Goal: Information Seeking & Learning: Learn about a topic

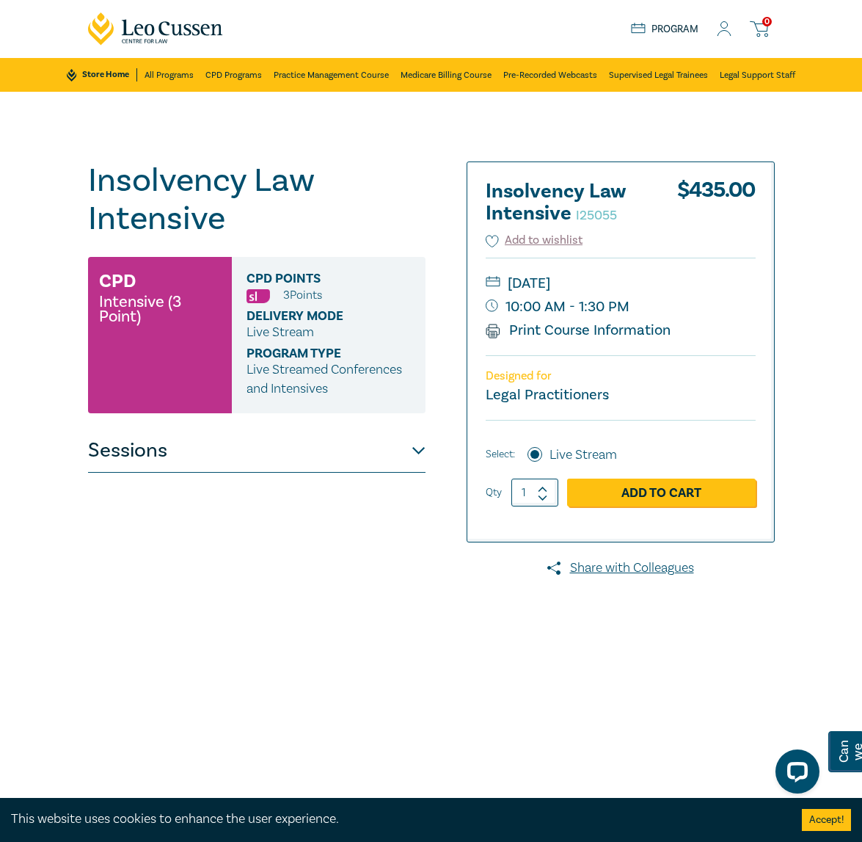
click at [842, 125] on div "Insolvency Law Intensive I25055 CPD Intensive (3 Point) CPD Points 3 Point s De…" at bounding box center [431, 528] width 862 height 873
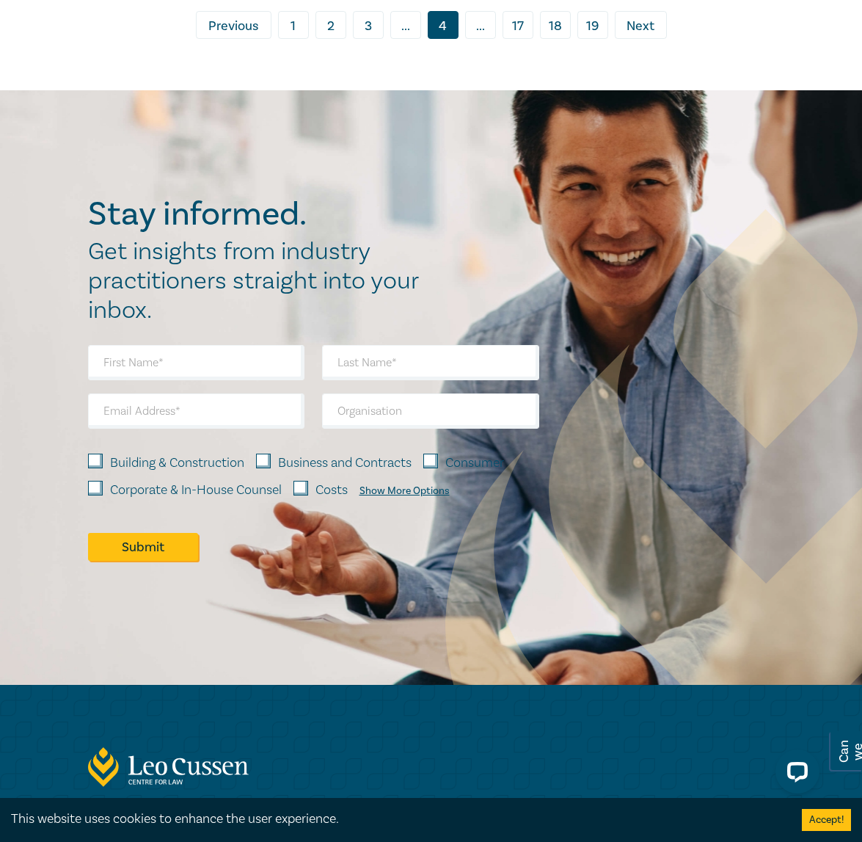
scroll to position [7939, 0]
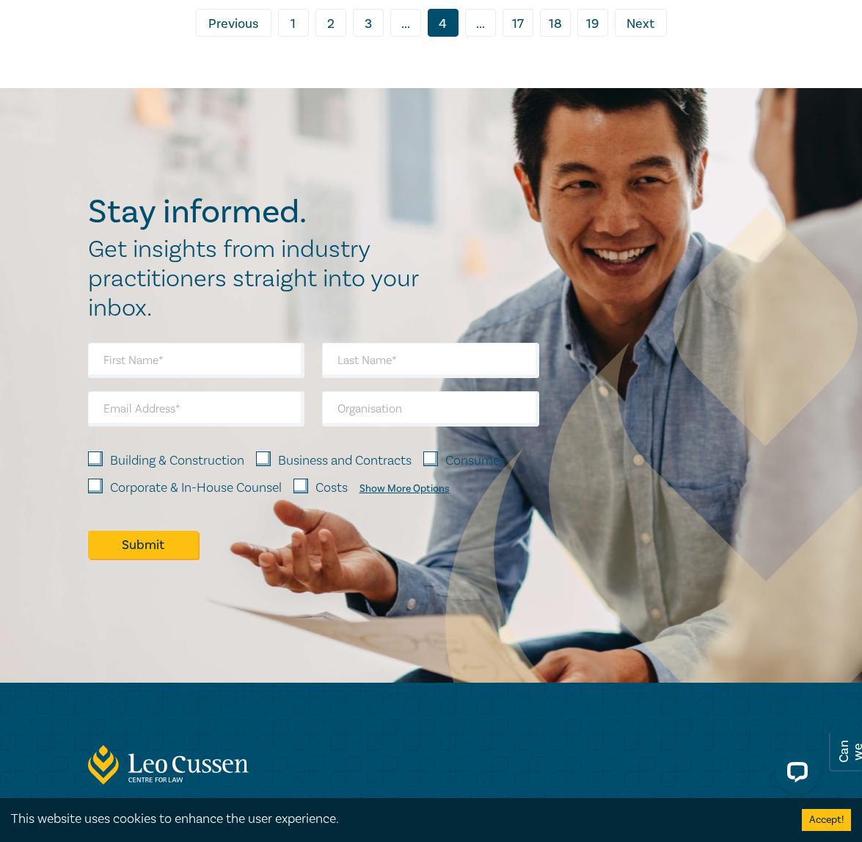
click at [646, 34] on span "Next" at bounding box center [641, 24] width 28 height 19
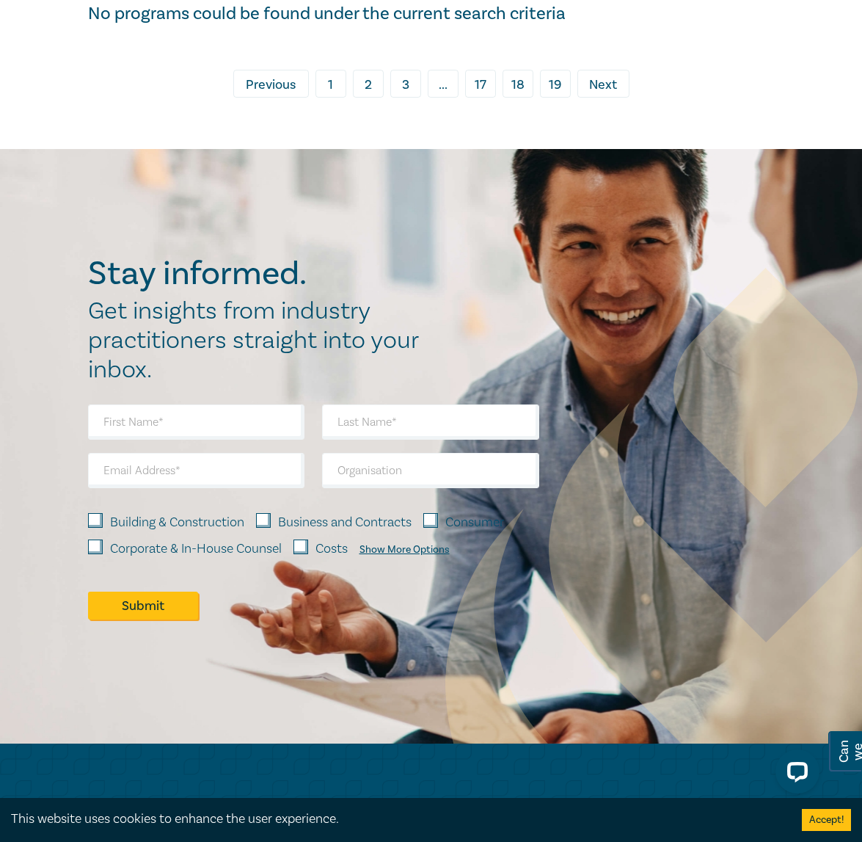
scroll to position [514, 0]
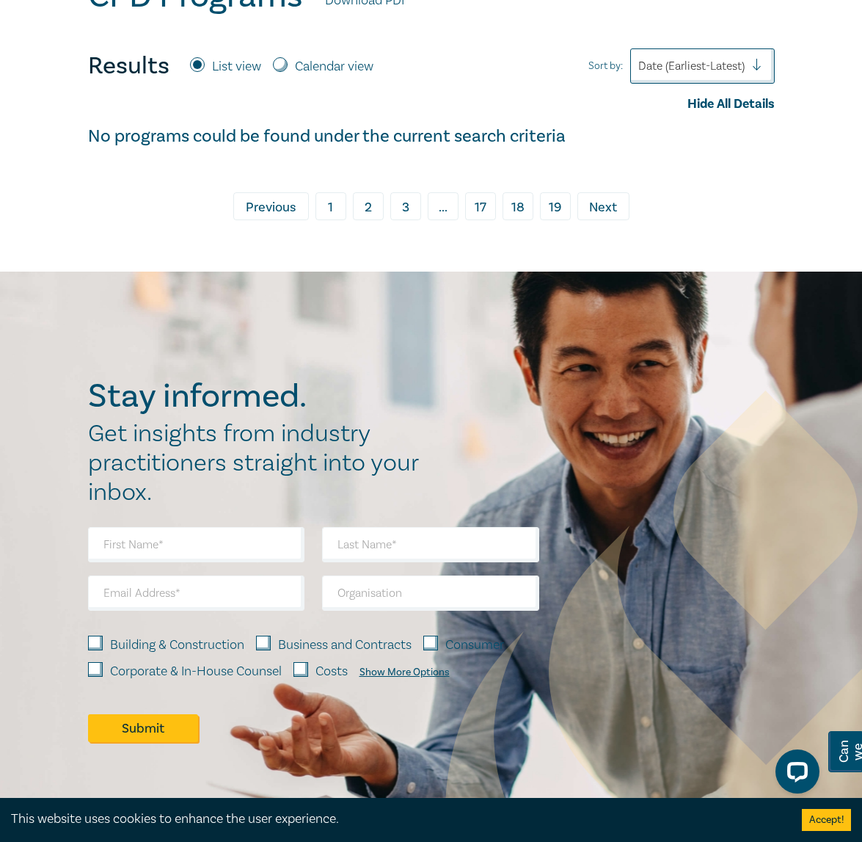
click at [247, 207] on span "Previous" at bounding box center [271, 207] width 50 height 19
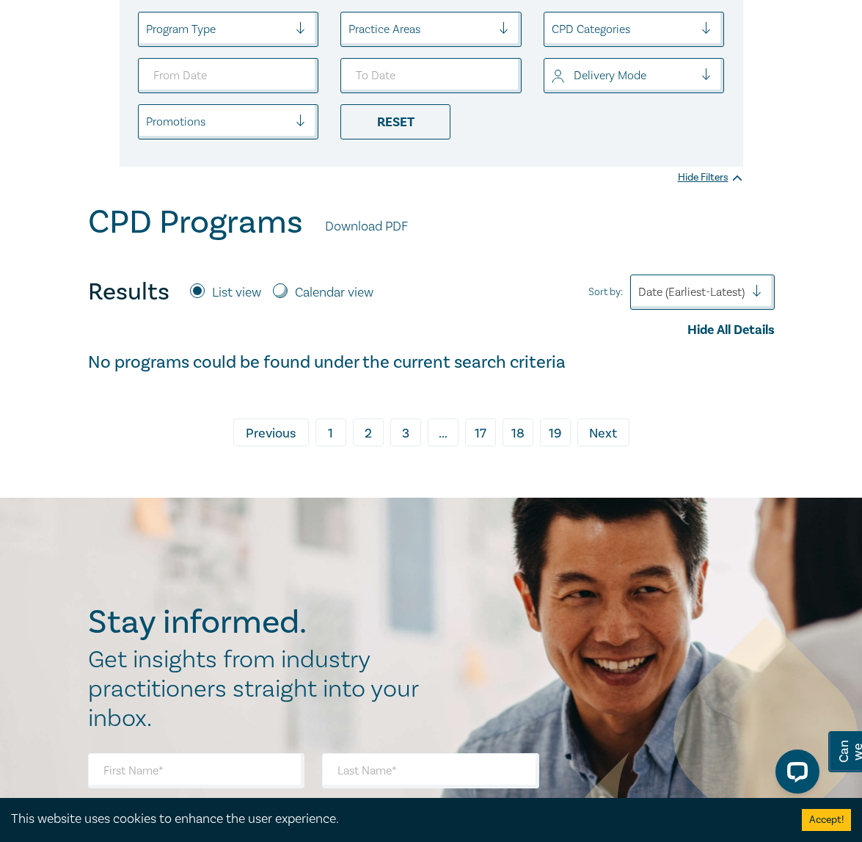
scroll to position [367, 0]
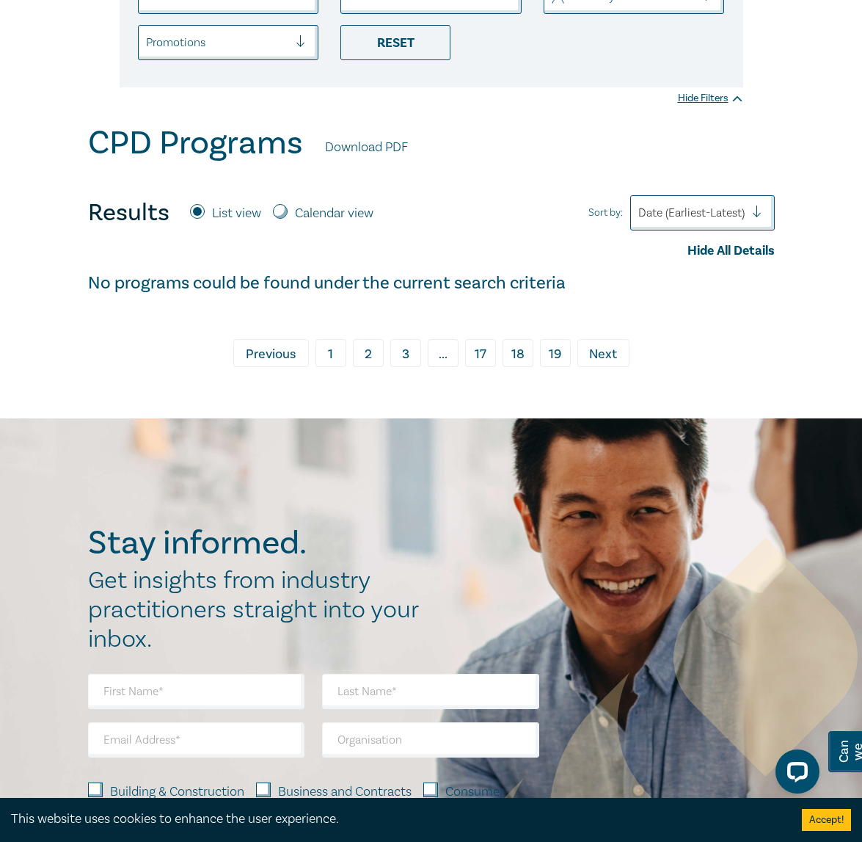
click at [595, 347] on span "Next" at bounding box center [603, 354] width 28 height 19
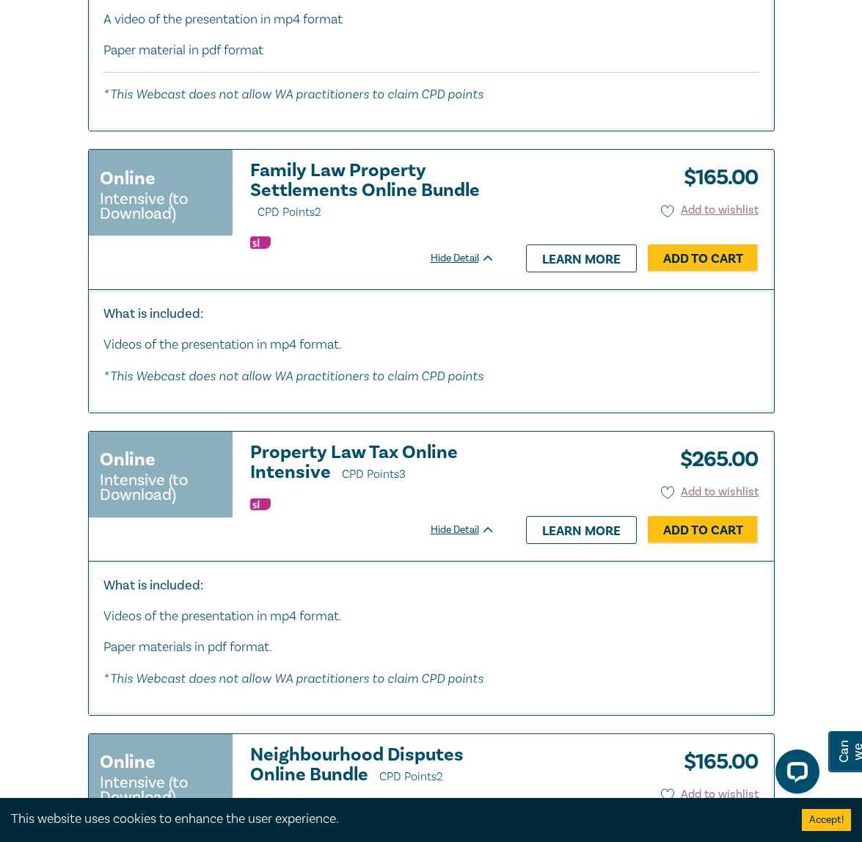
scroll to position [1614, 0]
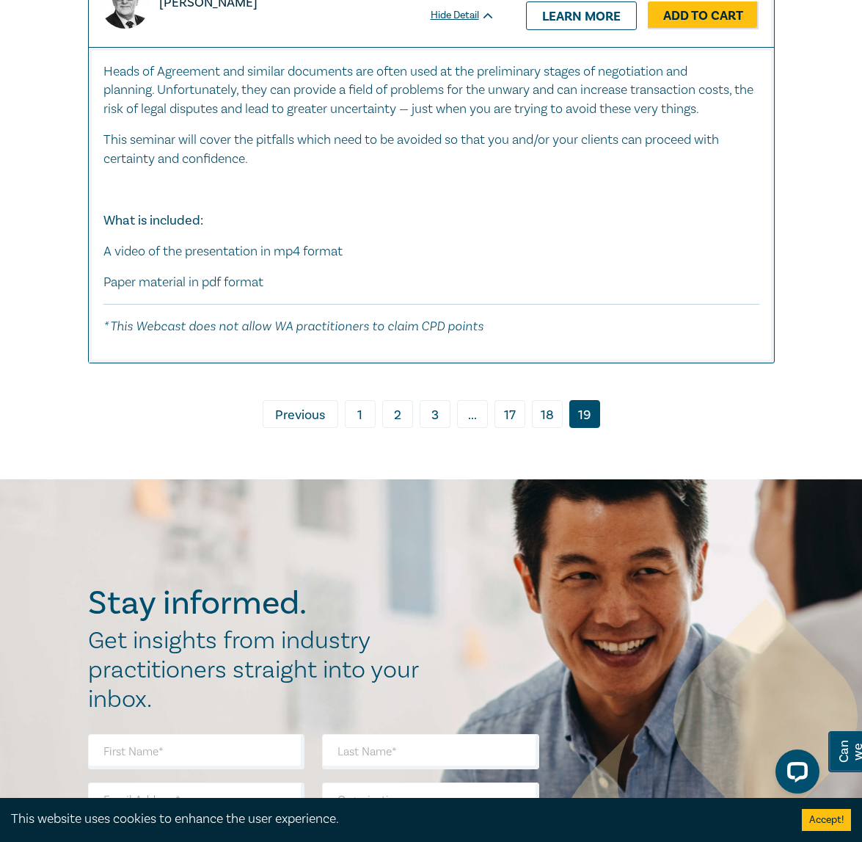
click at [439, 417] on link "3" at bounding box center [435, 414] width 31 height 28
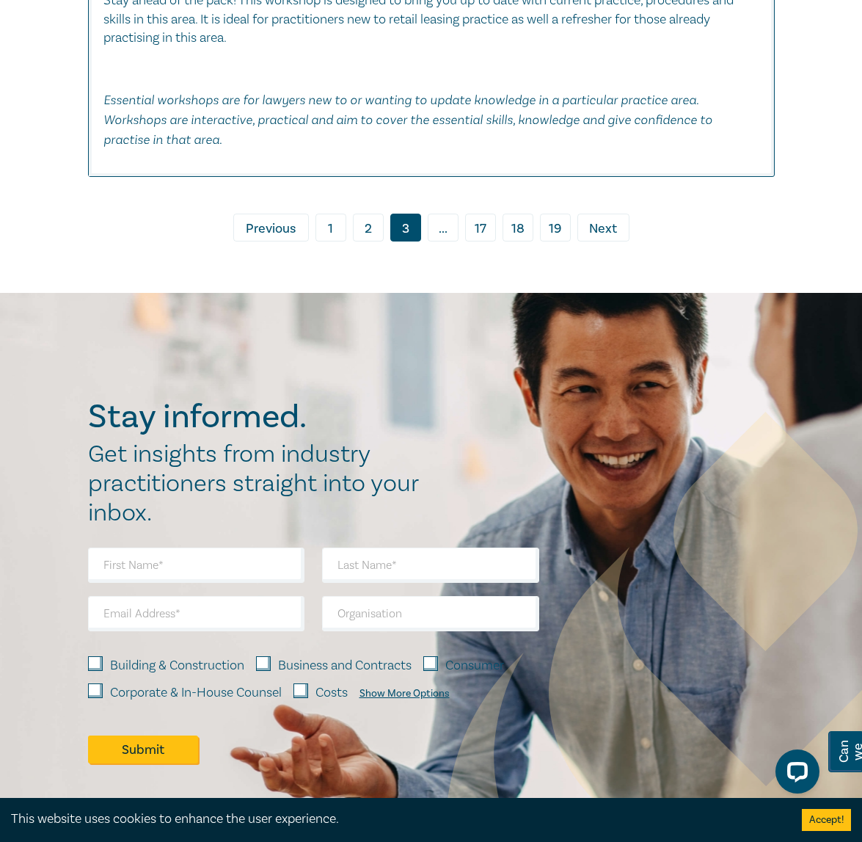
scroll to position [8341, 0]
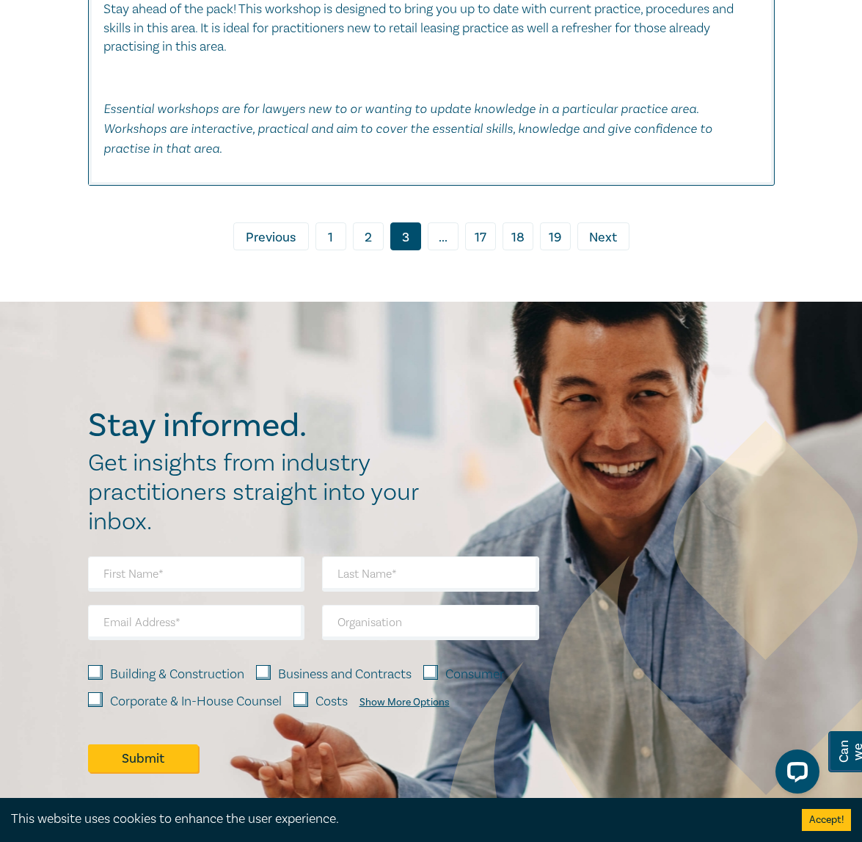
click at [608, 247] on span "Next" at bounding box center [603, 237] width 28 height 19
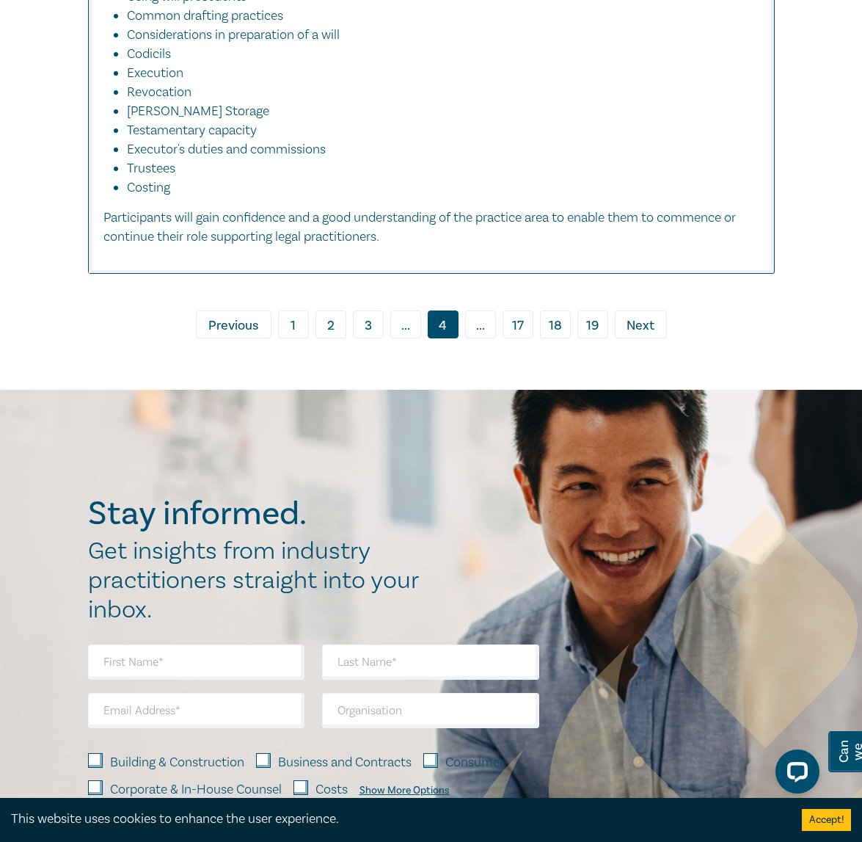
scroll to position [7552, 0]
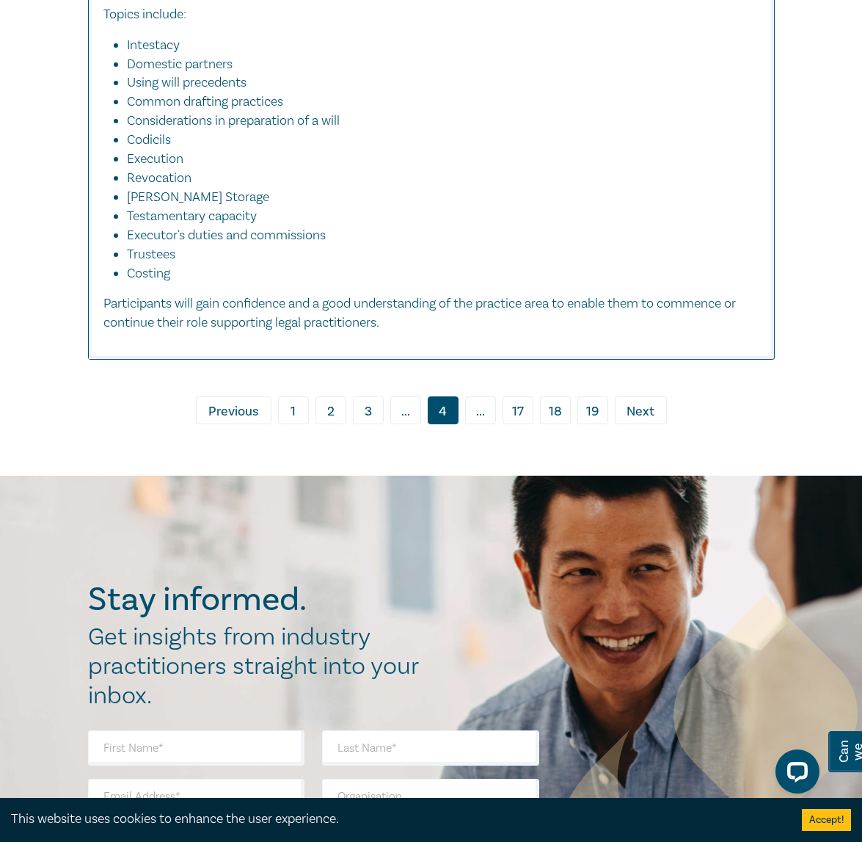
click at [634, 421] on span "Next" at bounding box center [641, 411] width 28 height 19
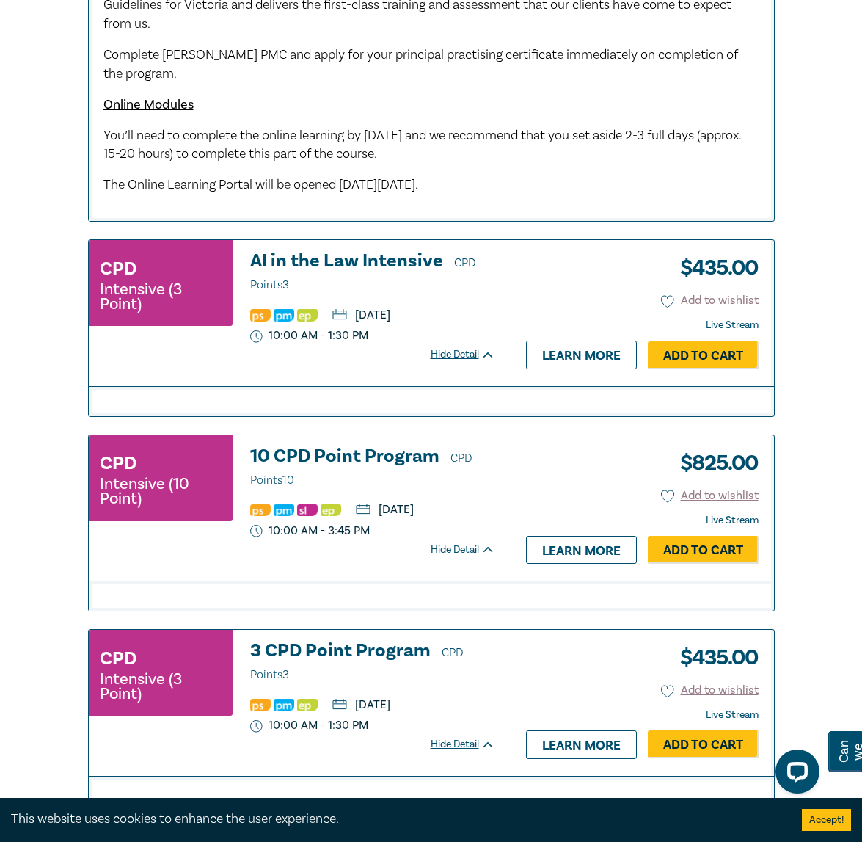
scroll to position [1517, 0]
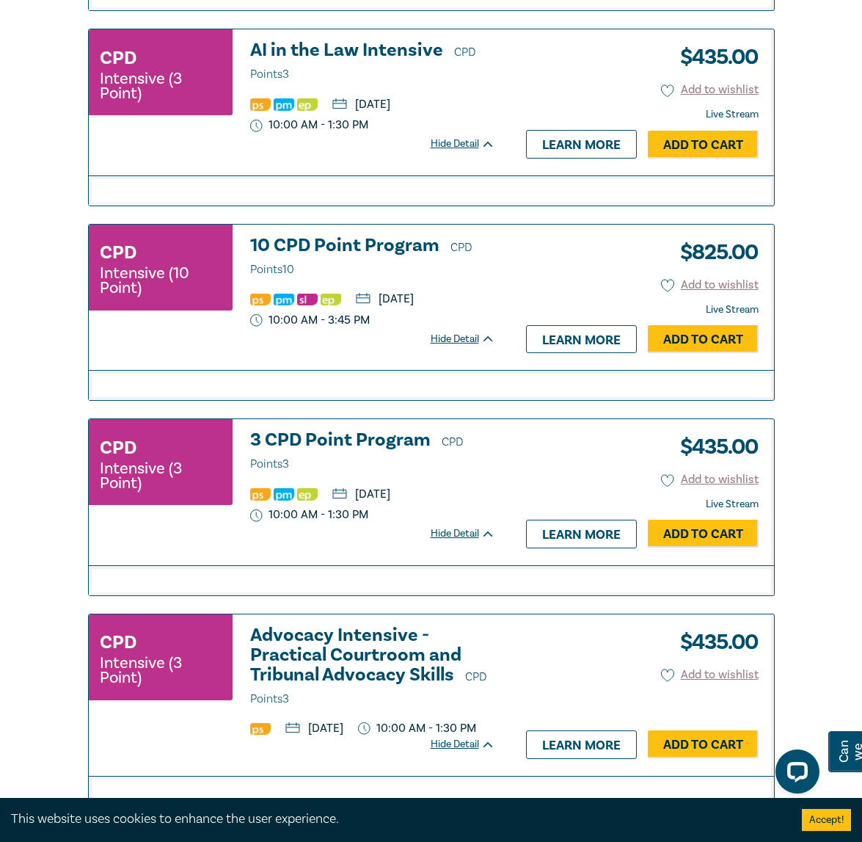
click at [323, 84] on h3 "AI in the Law Intensive CPD Points 3" at bounding box center [372, 62] width 245 height 44
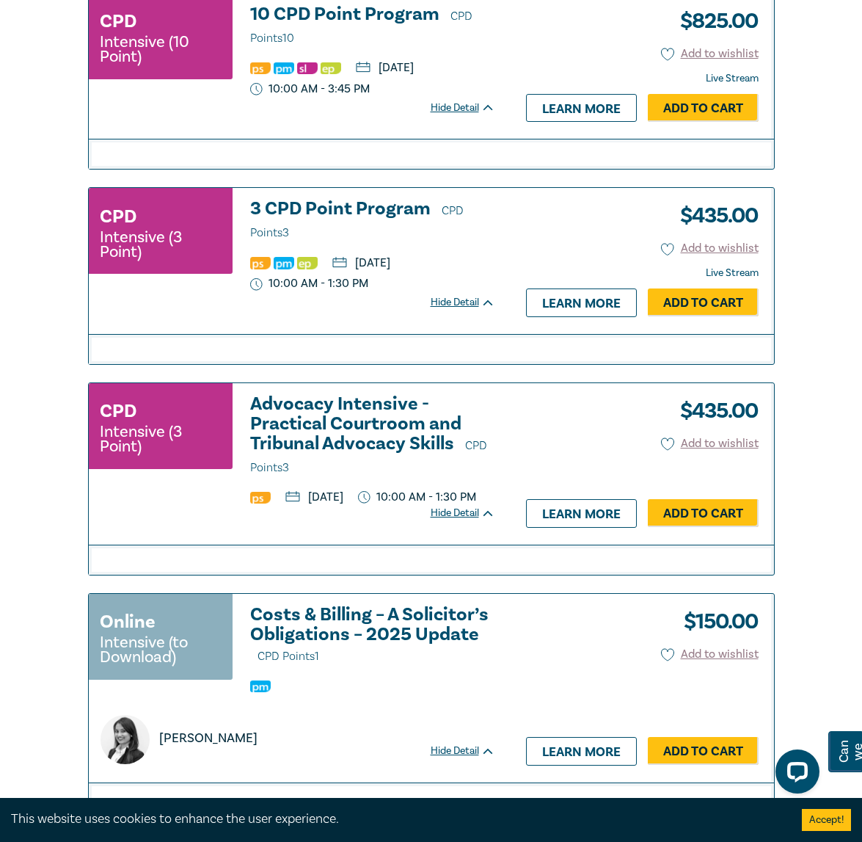
scroll to position [1769, 0]
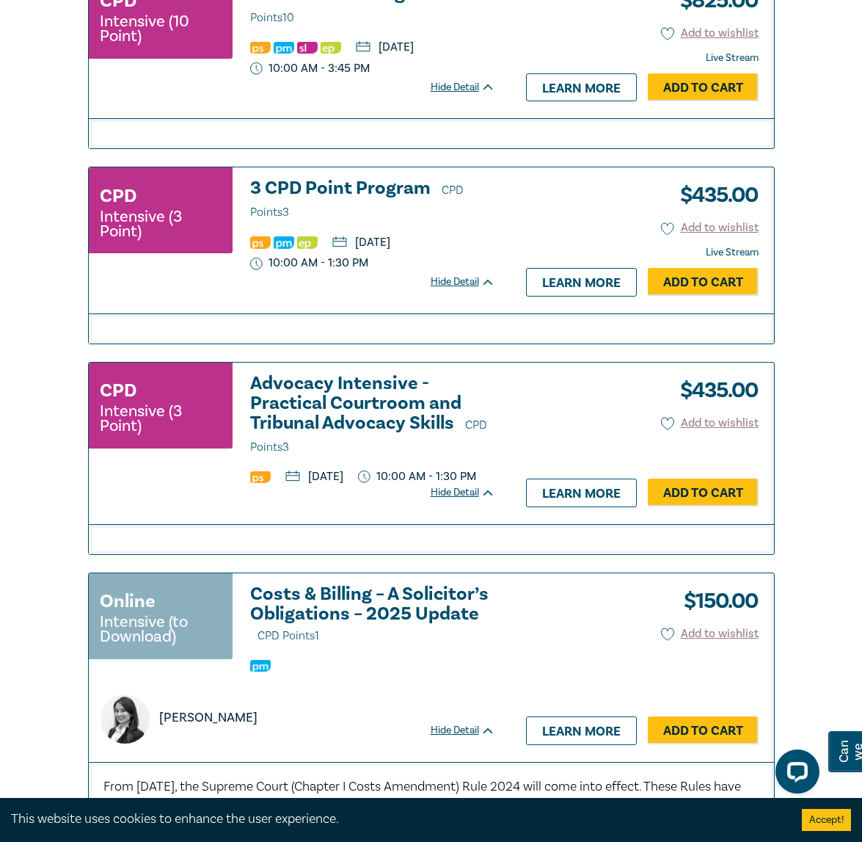
click at [359, 28] on h3 "10 CPD Point Program CPD Points 10" at bounding box center [372, 6] width 245 height 44
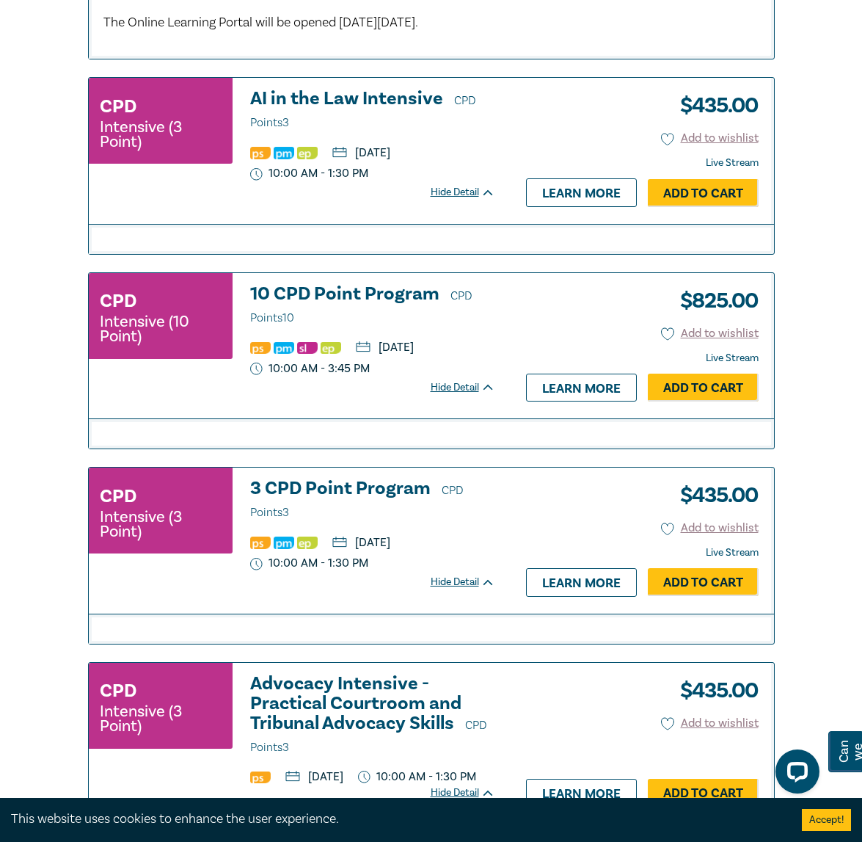
scroll to position [1622, 0]
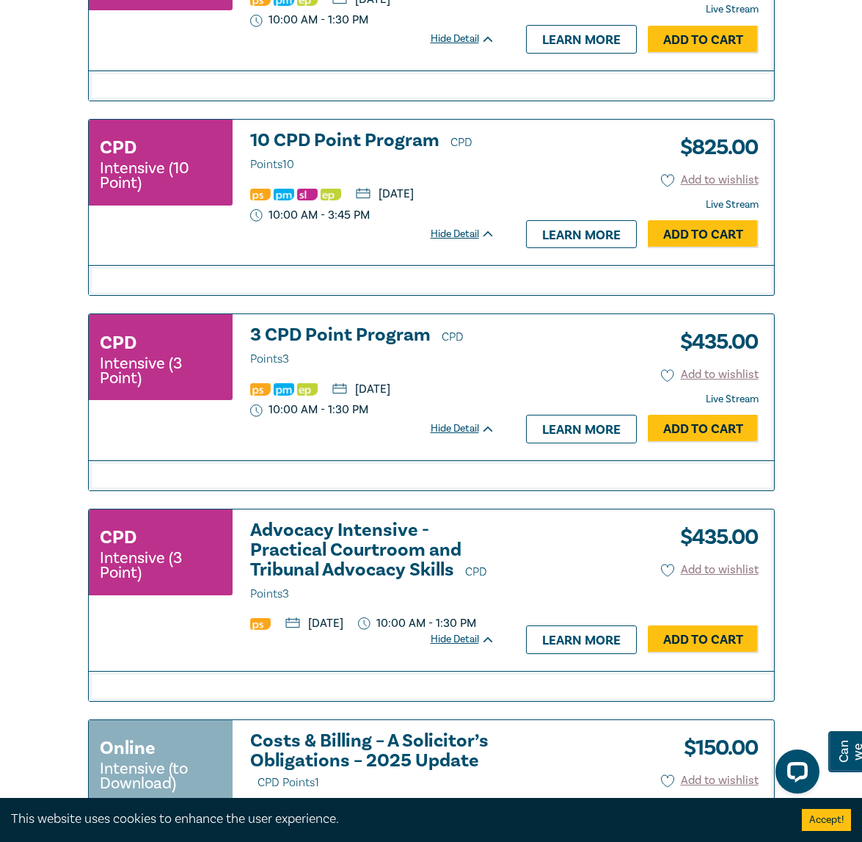
click at [389, 369] on h3 "3 CPD Point Program CPD Points 3" at bounding box center [372, 347] width 245 height 44
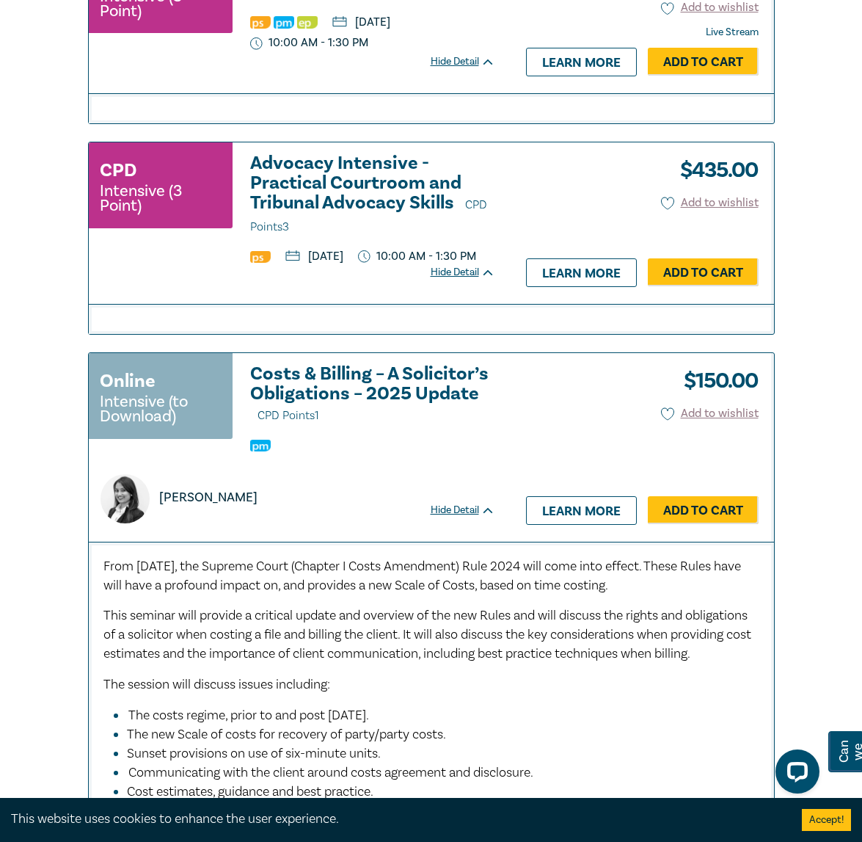
scroll to position [1916, 0]
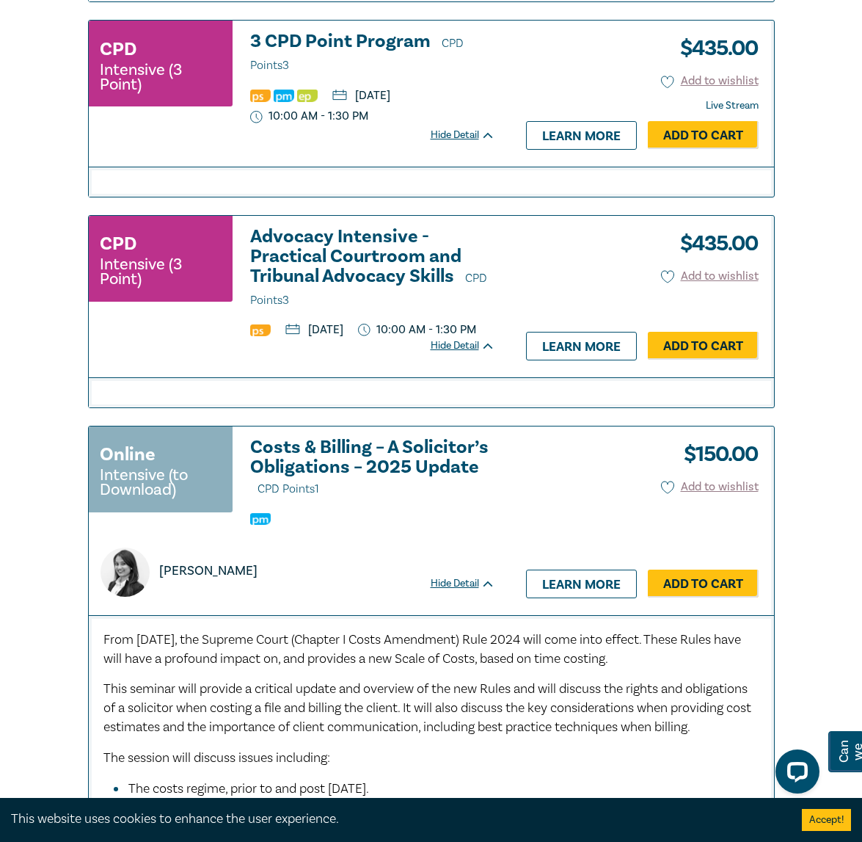
click at [357, 310] on h3 "Advocacy Intensive - Practical Courtroom and Tribunal Advocacy Skills CPD Point…" at bounding box center [372, 269] width 245 height 84
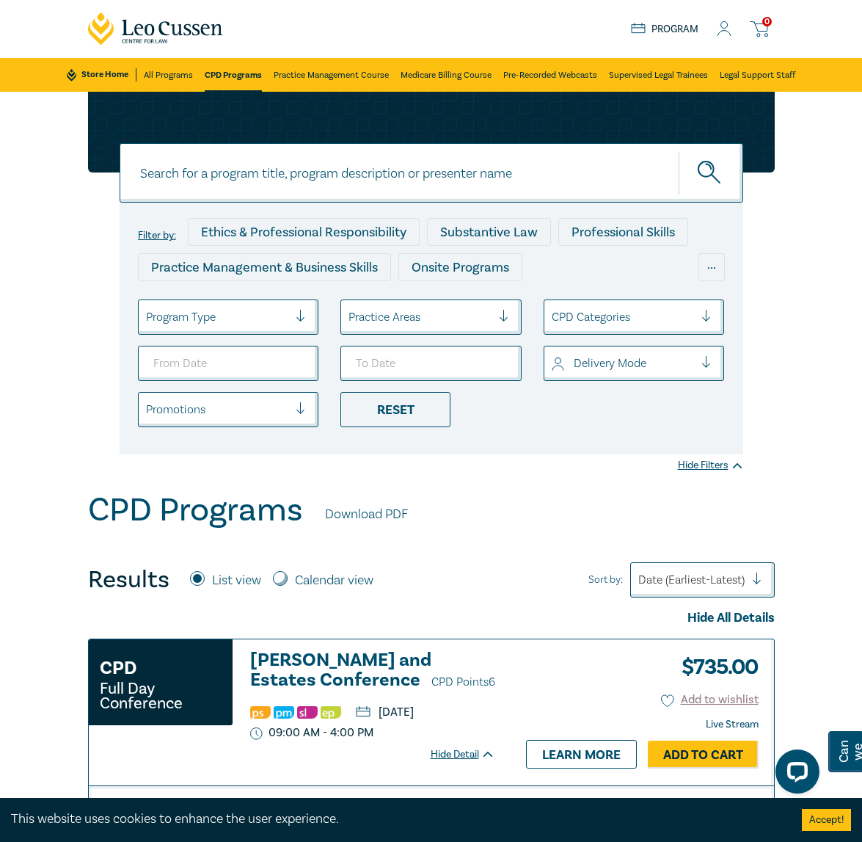
click at [214, 173] on input at bounding box center [432, 172] width 624 height 59
click at [679, 150] on button "submit" at bounding box center [711, 172] width 65 height 45
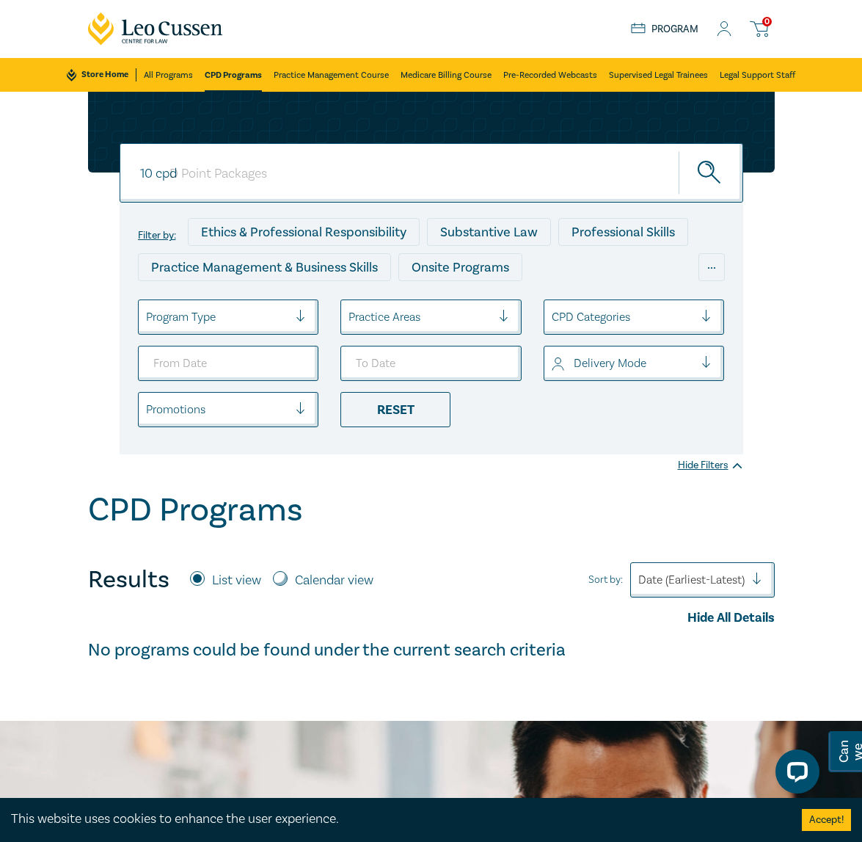
type input "10 cpd"
click at [679, 150] on button "submit" at bounding box center [711, 172] width 65 height 45
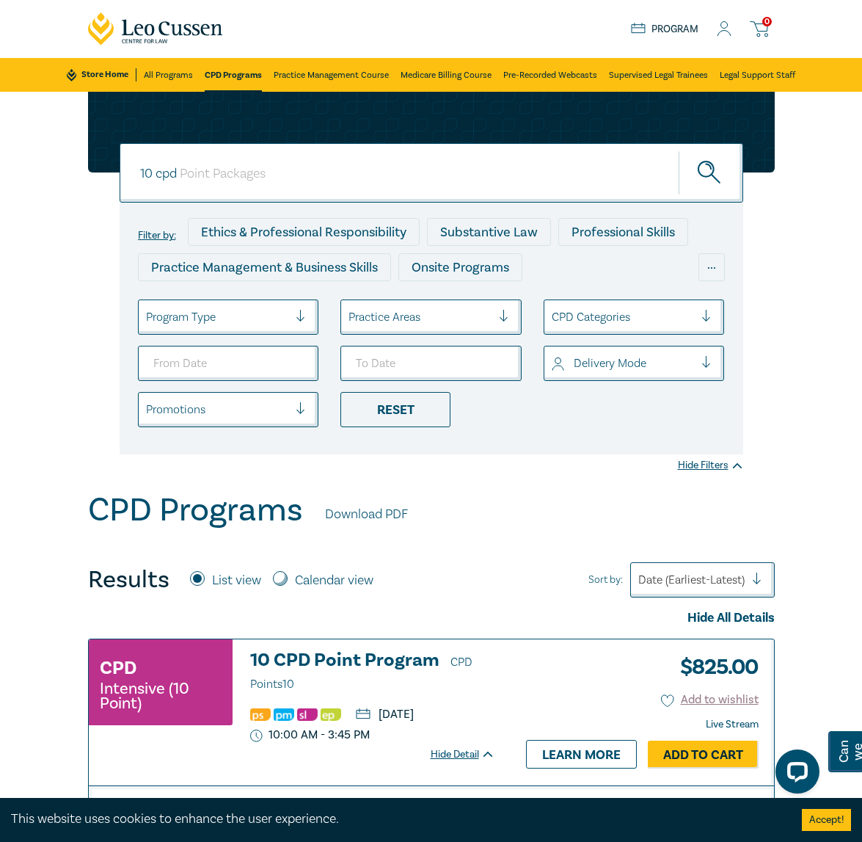
click at [335, 659] on h3 "10 CPD Point Program CPD Points 10" at bounding box center [372, 672] width 245 height 44
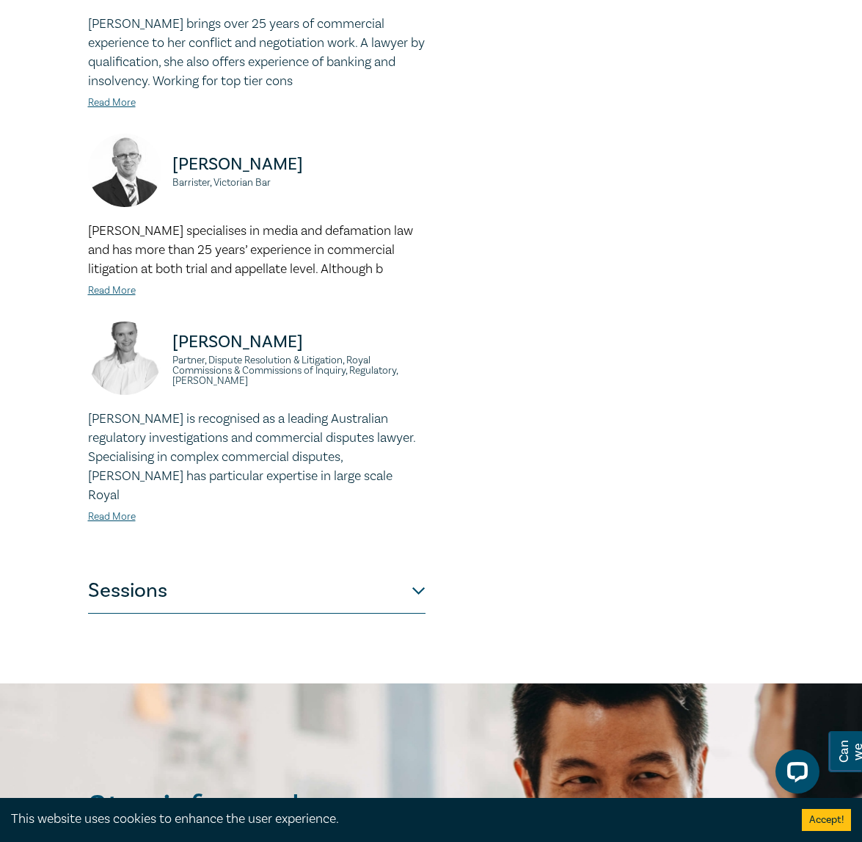
scroll to position [1761, 0]
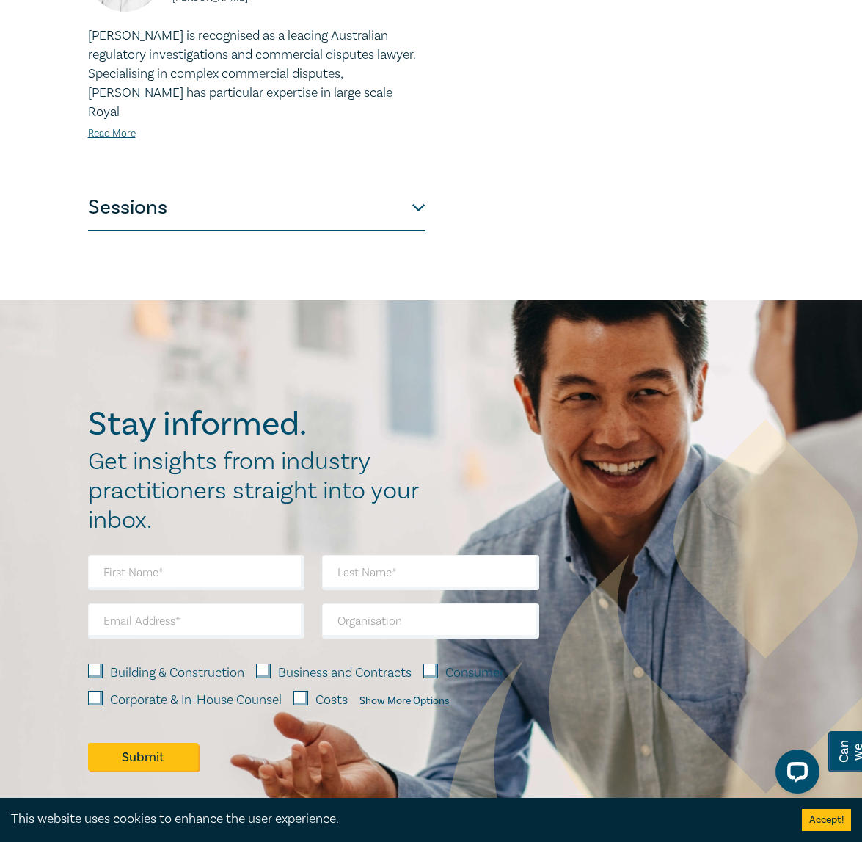
click at [160, 208] on button "Sessions" at bounding box center [257, 208] width 338 height 44
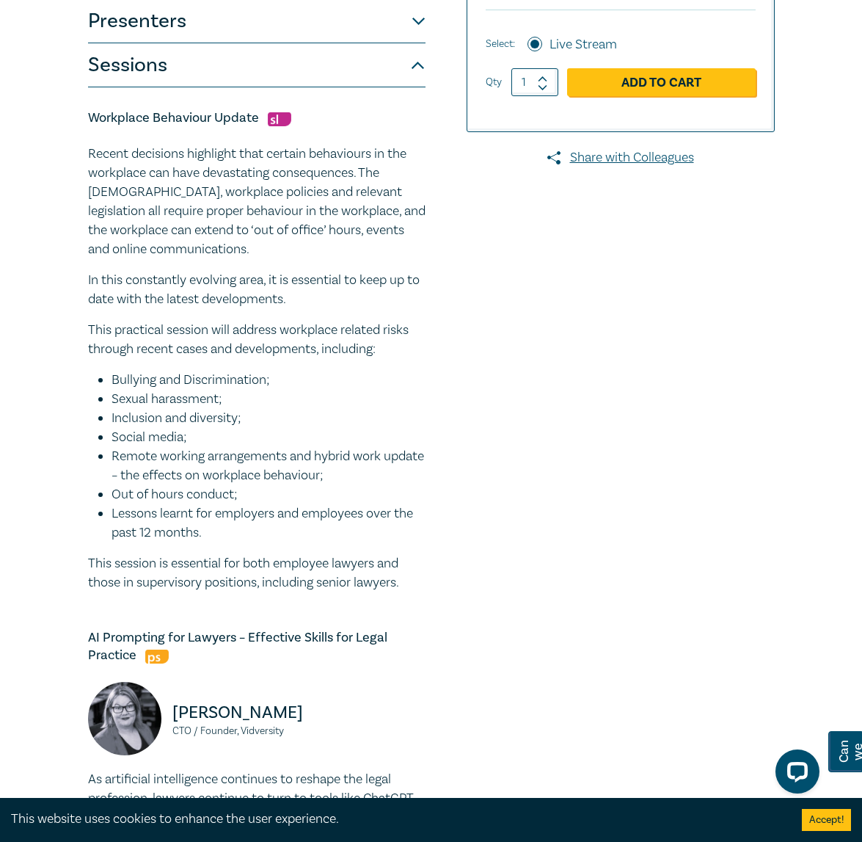
scroll to position [408, 0]
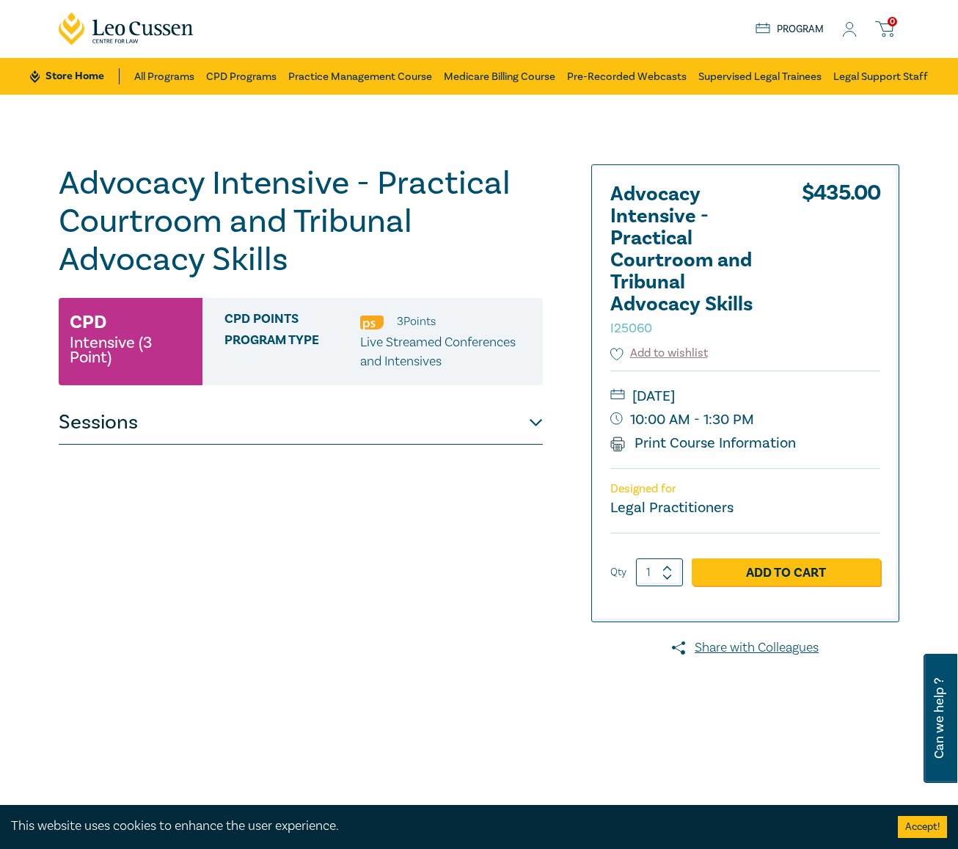
click at [314, 404] on button "Sessions" at bounding box center [301, 423] width 484 height 44
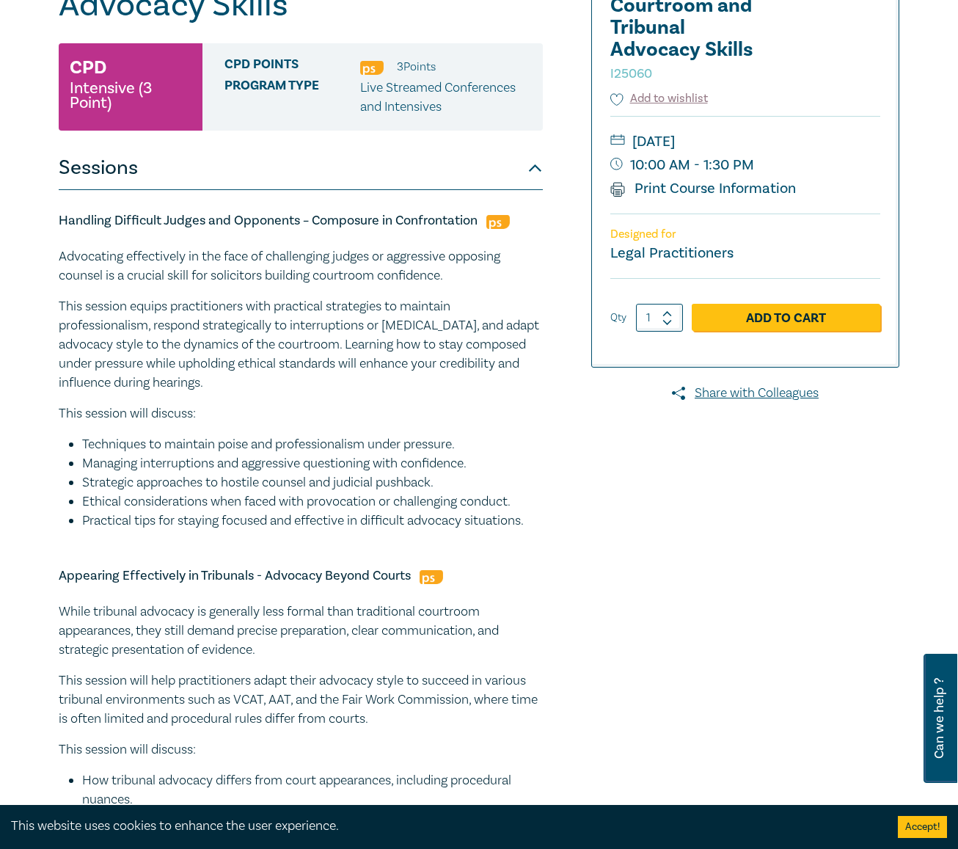
scroll to position [73, 0]
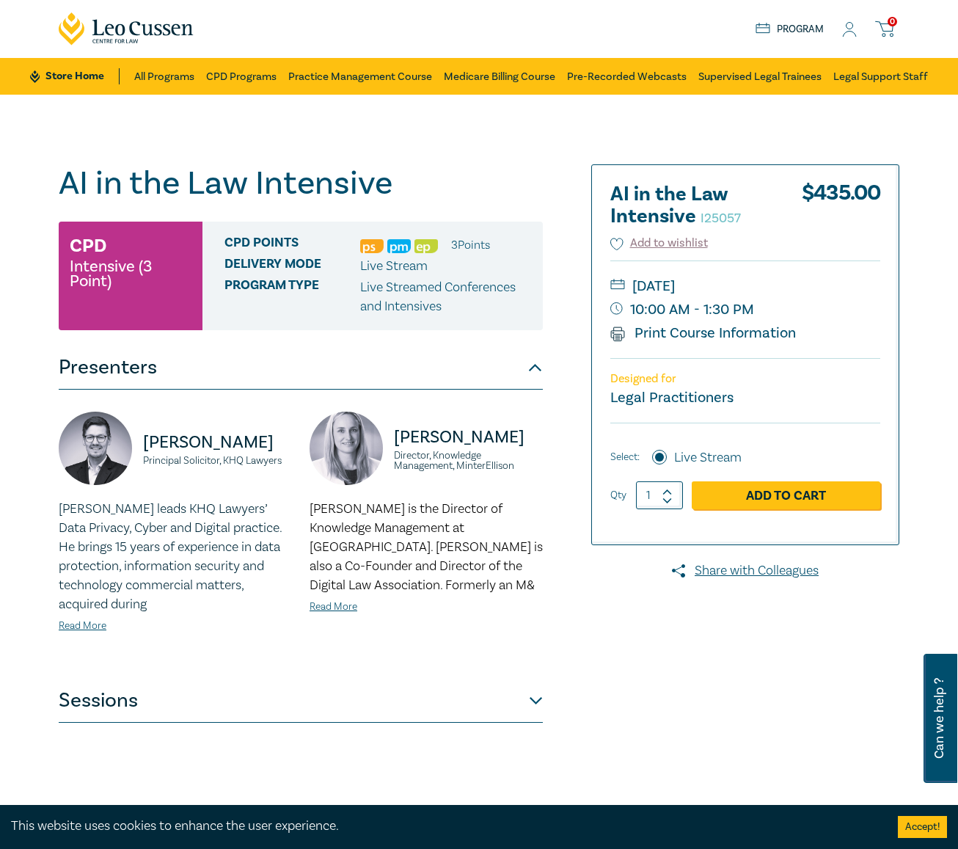
click at [214, 701] on button "Sessions" at bounding box center [301, 701] width 484 height 44
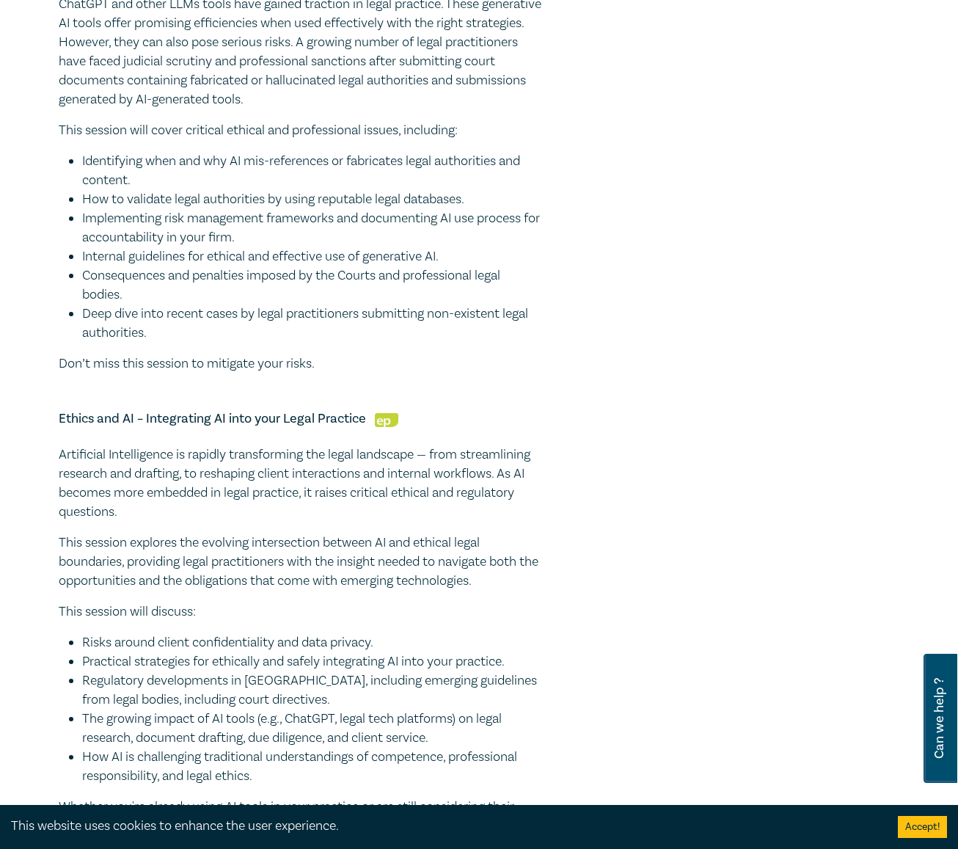
scroll to position [954, 0]
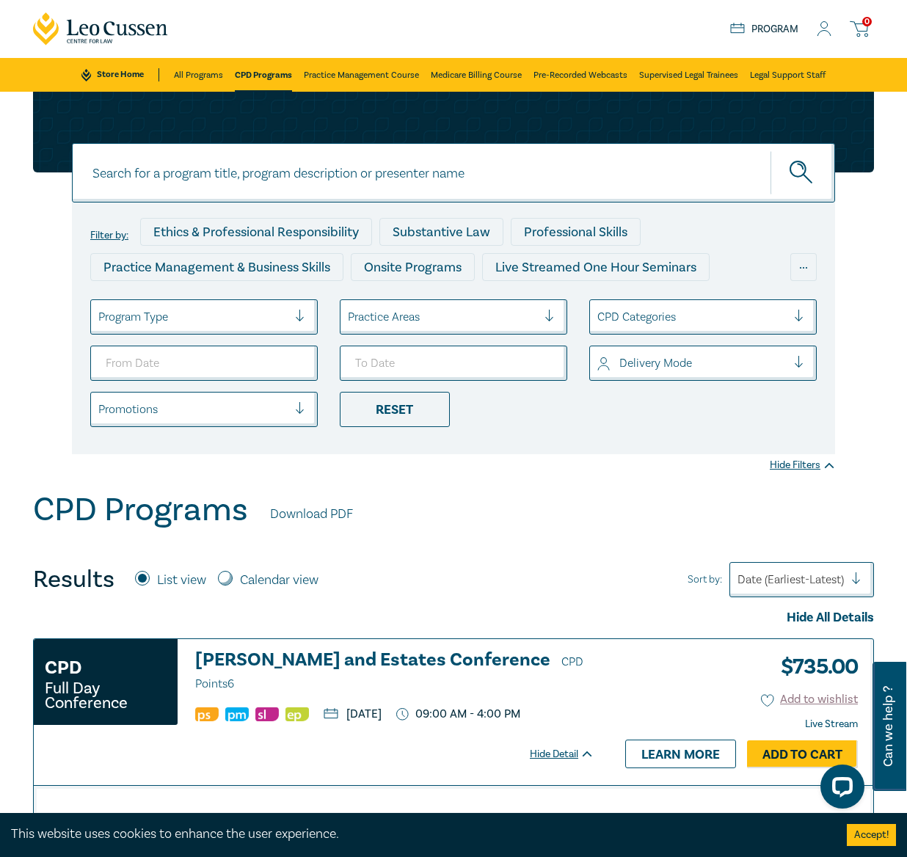
click at [190, 172] on input at bounding box center [453, 172] width 763 height 59
type input "10 cpd"
click at [770, 150] on button "submit" at bounding box center [802, 172] width 65 height 45
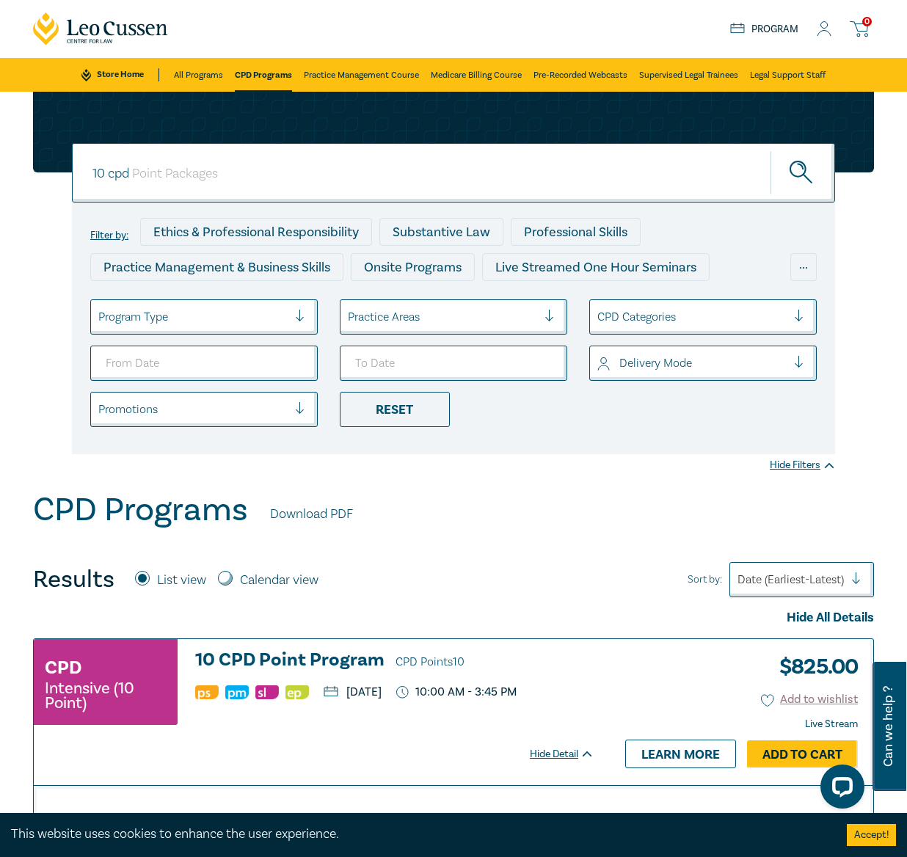
click at [277, 659] on h3 "10 CPD Point Program CPD Points 10" at bounding box center [394, 661] width 399 height 22
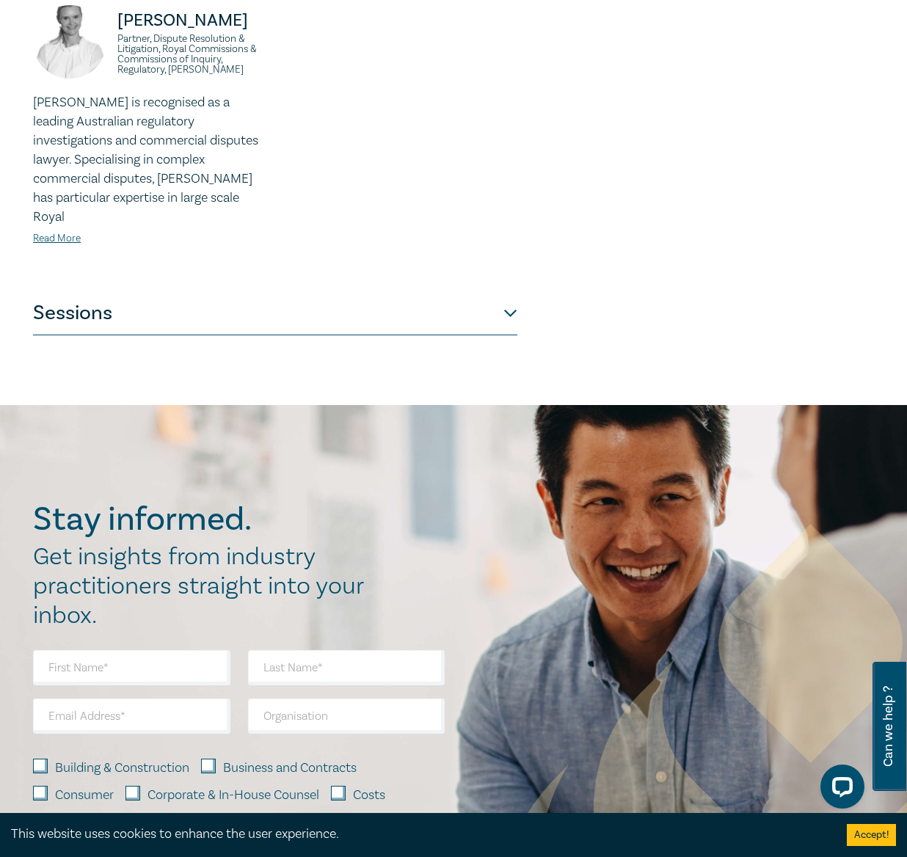
scroll to position [1247, 0]
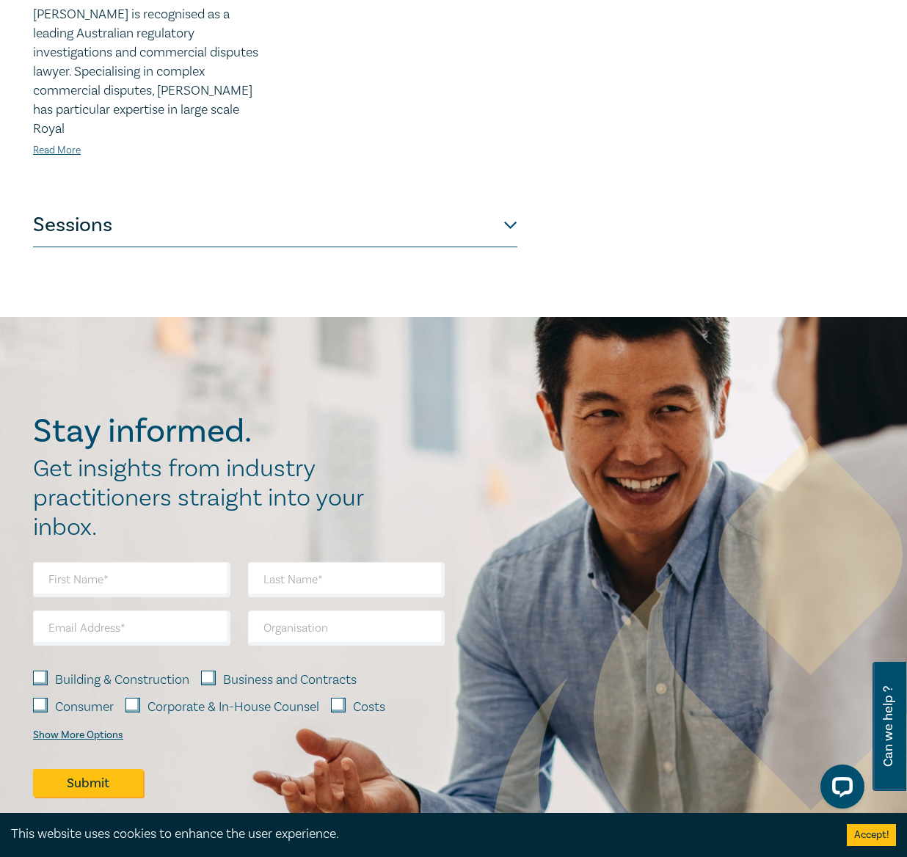
click at [324, 206] on button "Sessions" at bounding box center [275, 225] width 484 height 44
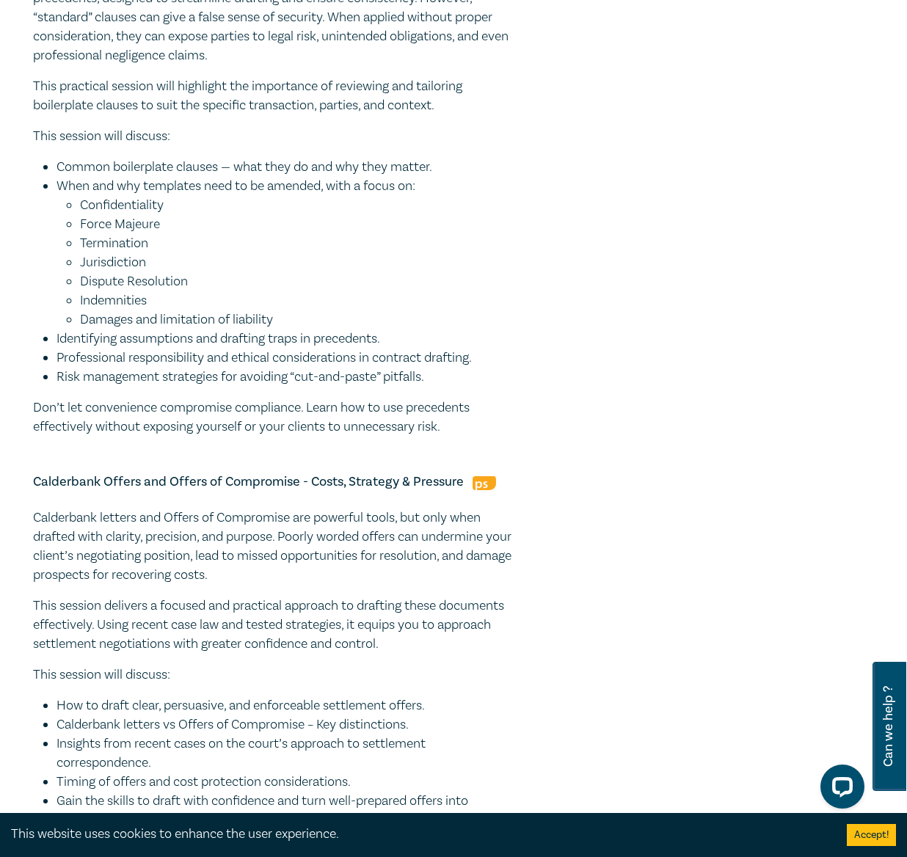
scroll to position [1908, 0]
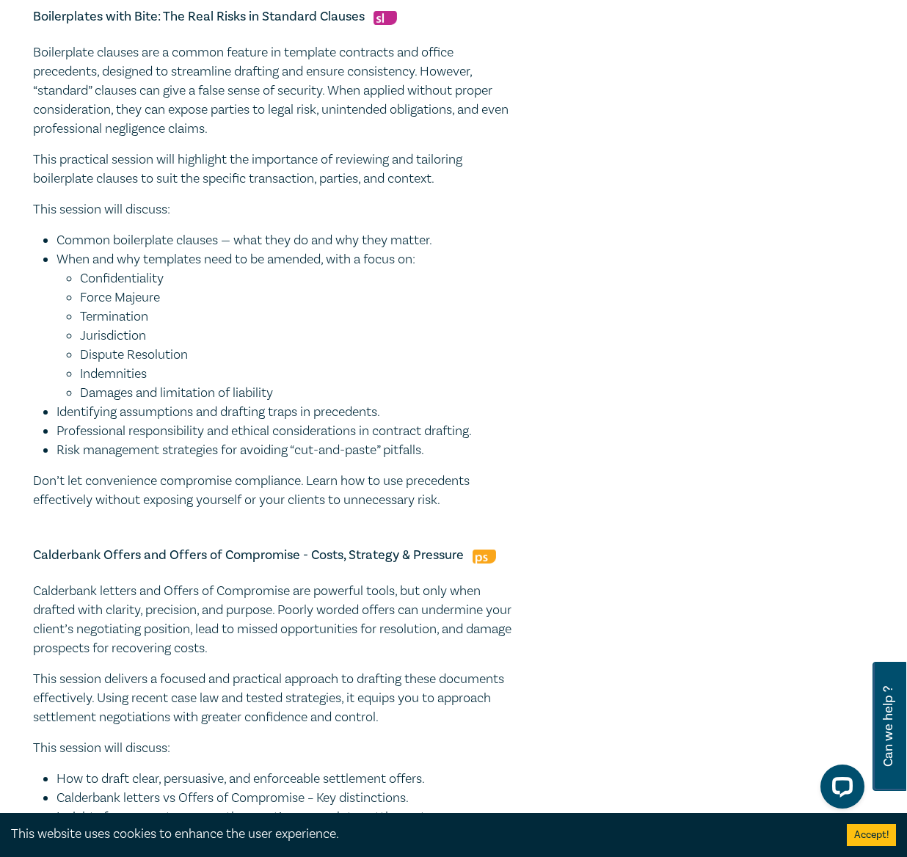
click at [453, 403] on li "Damages and limitation of liability" at bounding box center [298, 393] width 437 height 19
drag, startPoint x: 467, startPoint y: 547, endPoint x: 23, endPoint y: 54, distance: 662.4
copy div "Boilerplates with Bite: The Real Risks in Standard Clauses Boilerplate clauses …"
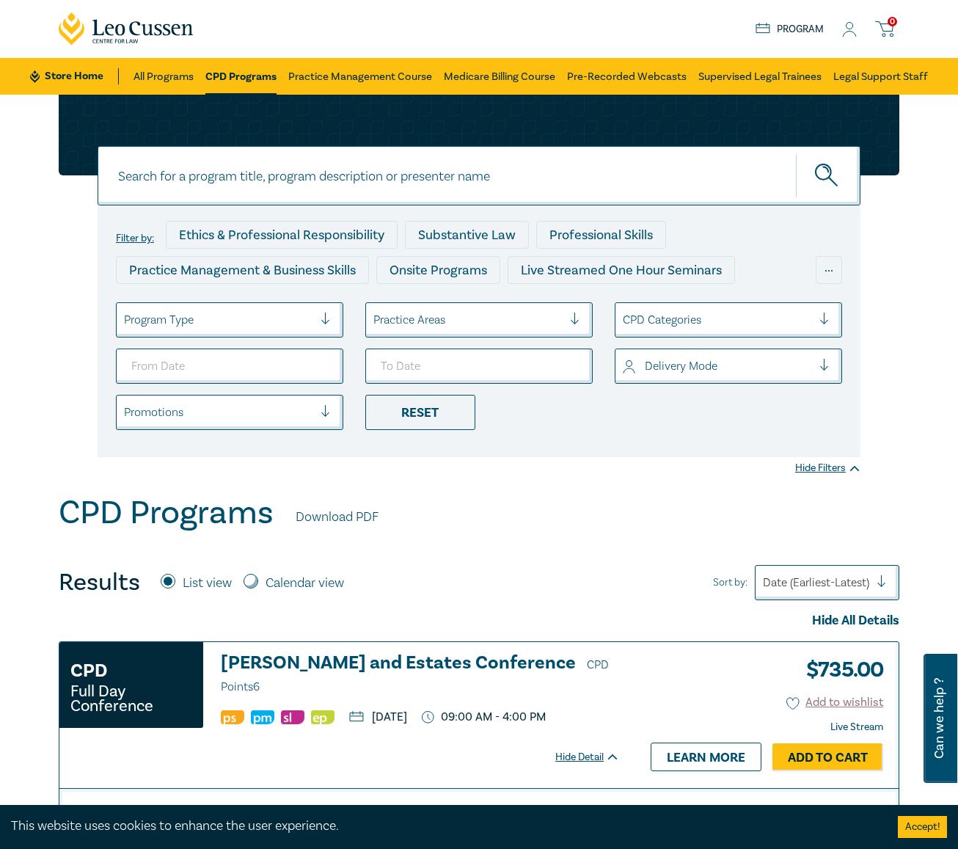
click at [406, 334] on div "Practice Areas" at bounding box center [478, 319] width 227 height 35
